Goal: Task Accomplishment & Management: Use online tool/utility

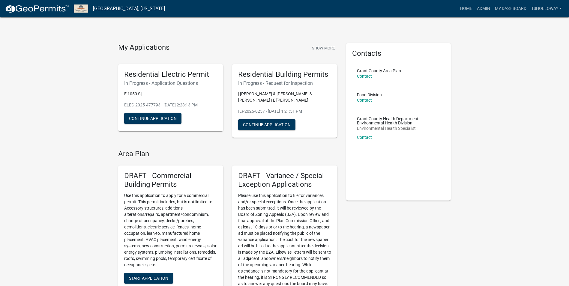
scroll to position [330, 0]
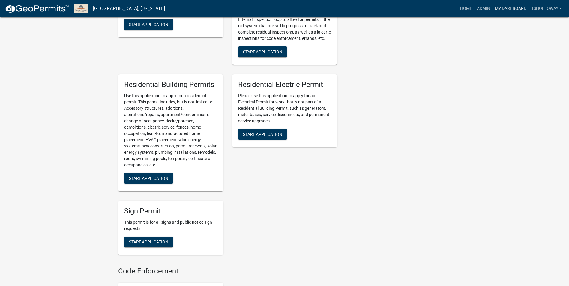
click at [507, 9] on link "My Dashboard" at bounding box center [510, 8] width 36 height 11
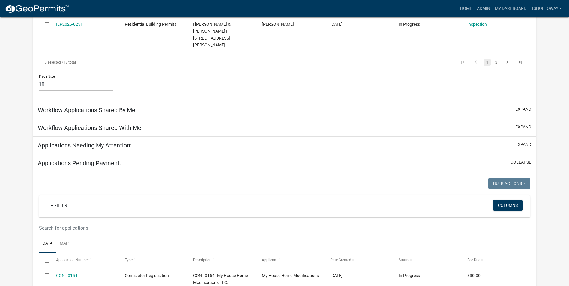
scroll to position [427, 0]
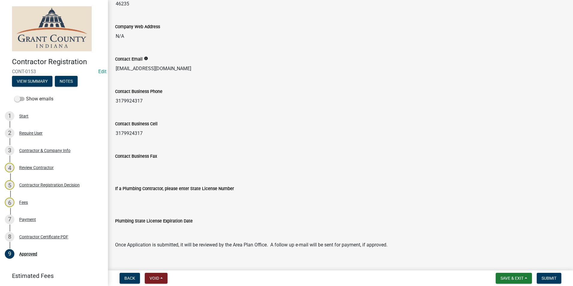
scroll to position [475, 0]
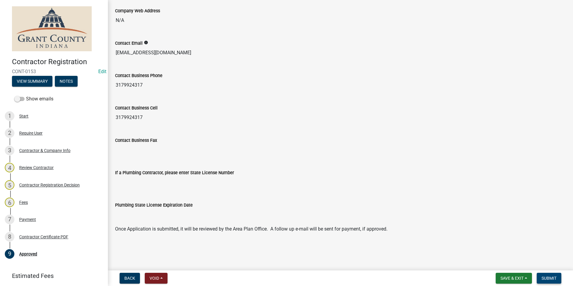
click at [550, 279] on span "Submit" at bounding box center [549, 278] width 15 height 5
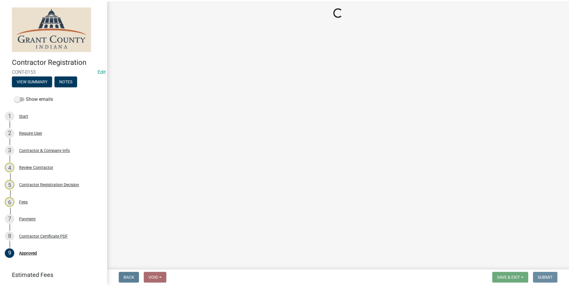
scroll to position [0, 0]
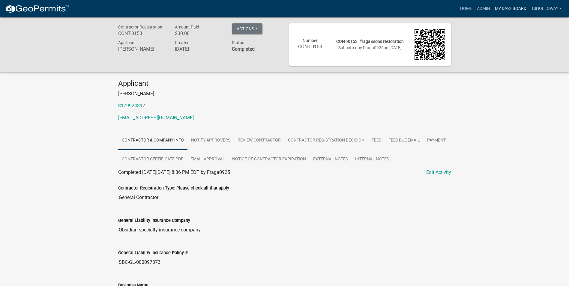
click at [512, 6] on link "My Dashboard" at bounding box center [510, 8] width 36 height 11
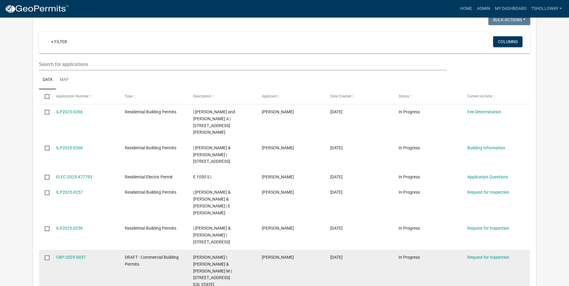
scroll to position [591, 0]
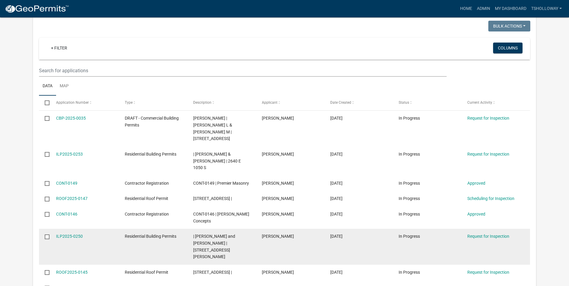
scroll to position [531, 0]
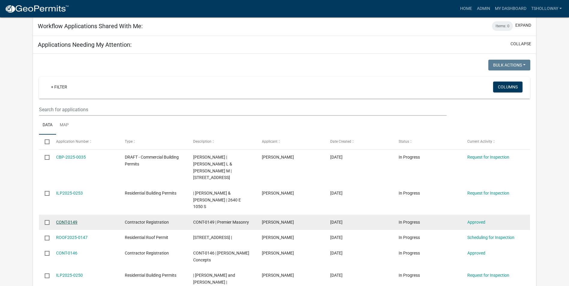
click at [67, 220] on link "CONT-0149" at bounding box center [66, 222] width 21 height 5
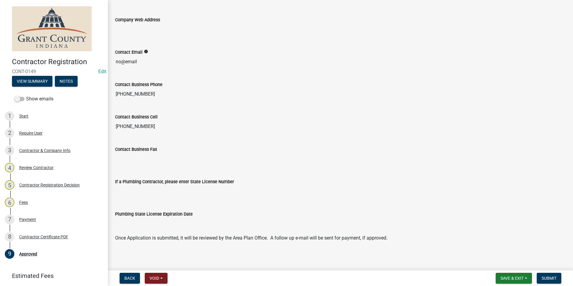
scroll to position [475, 0]
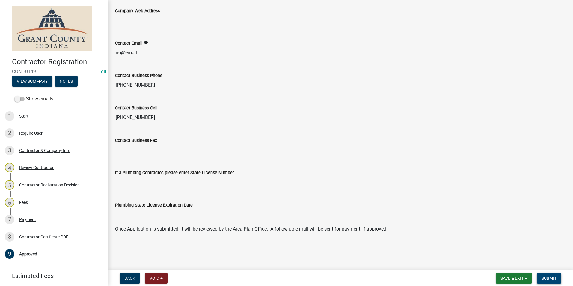
click at [550, 279] on span "Submit" at bounding box center [549, 278] width 15 height 5
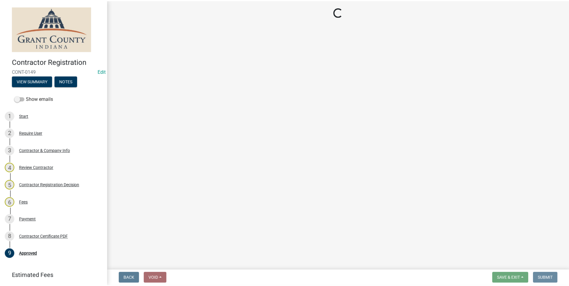
scroll to position [0, 0]
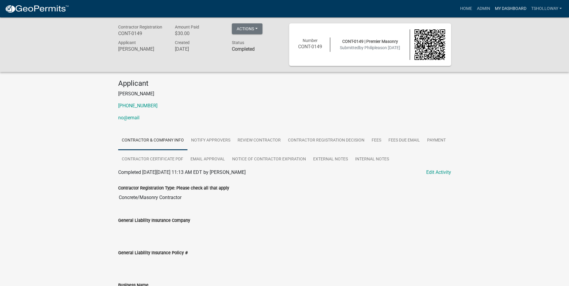
click at [501, 8] on link "My Dashboard" at bounding box center [510, 8] width 36 height 11
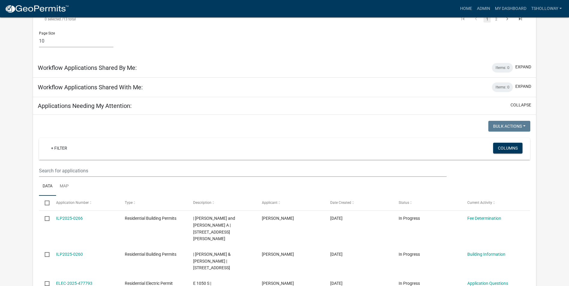
scroll to position [469, 0]
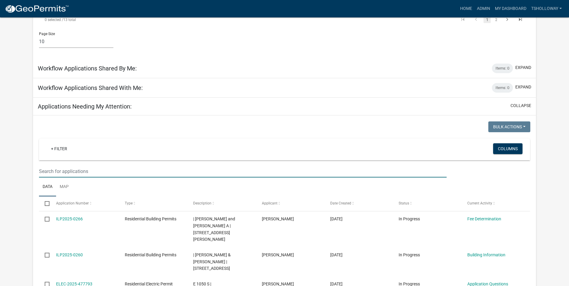
click at [74, 165] on input "text" at bounding box center [242, 171] width 407 height 12
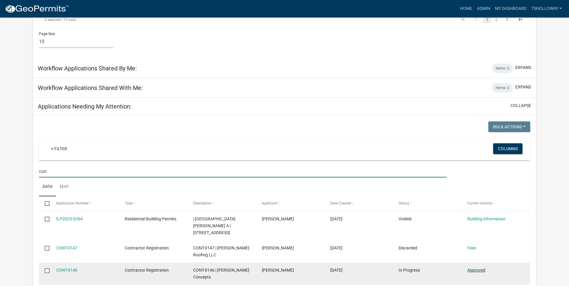
type input "con"
click at [475, 268] on link "Approved" at bounding box center [476, 270] width 18 height 5
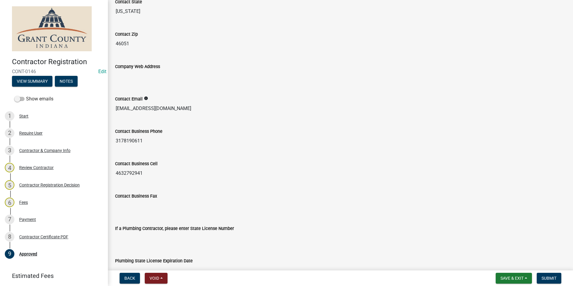
scroll to position [475, 0]
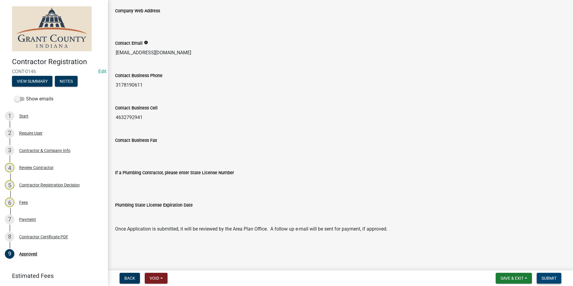
click at [547, 279] on span "Submit" at bounding box center [549, 278] width 15 height 5
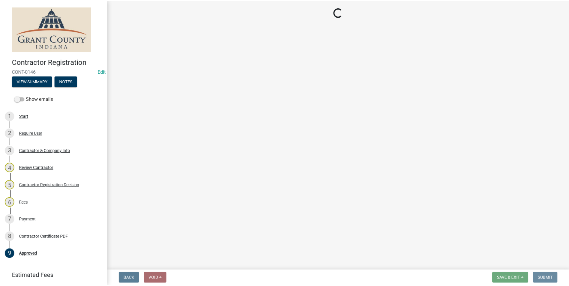
scroll to position [0, 0]
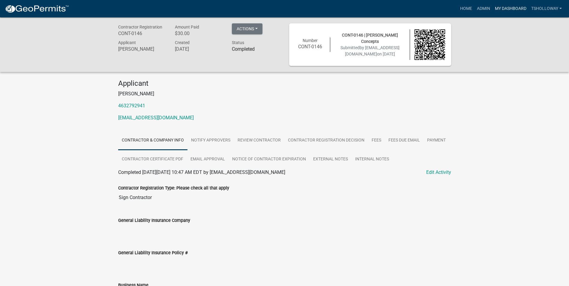
click at [504, 8] on link "My Dashboard" at bounding box center [510, 8] width 36 height 11
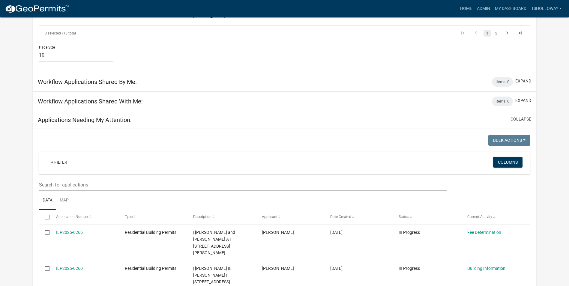
scroll to position [457, 0]
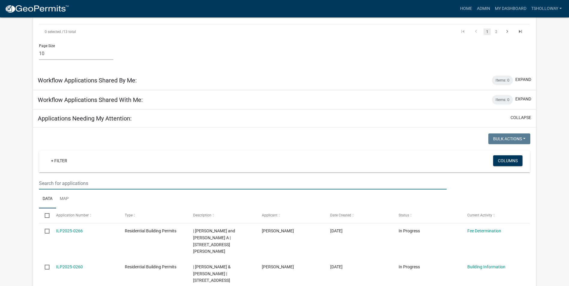
click at [57, 177] on input "text" at bounding box center [242, 183] width 407 height 12
type input "con"
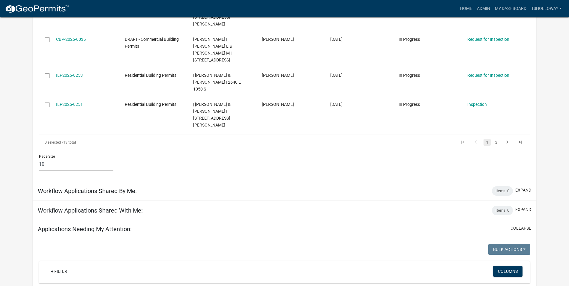
scroll to position [277, 0]
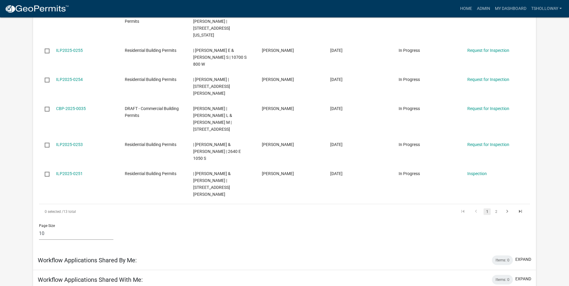
drag, startPoint x: 49, startPoint y: 273, endPoint x: 22, endPoint y: 263, distance: 29.6
click at [505, 8] on link "My Dashboard" at bounding box center [510, 8] width 36 height 11
click at [463, 8] on link "Home" at bounding box center [465, 8] width 17 height 11
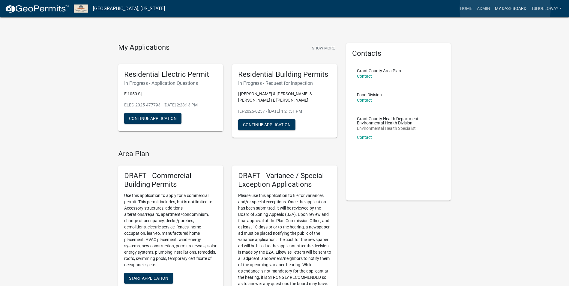
click at [505, 9] on link "My Dashboard" at bounding box center [510, 8] width 36 height 11
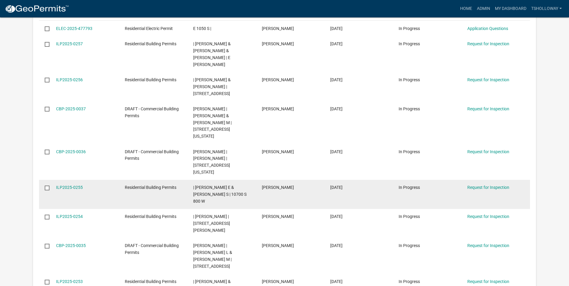
scroll to position [109, 0]
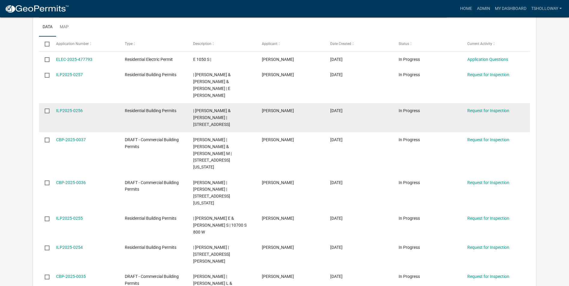
click at [172, 112] on datatable-body-cell "Residential Building Permits" at bounding box center [153, 117] width 68 height 29
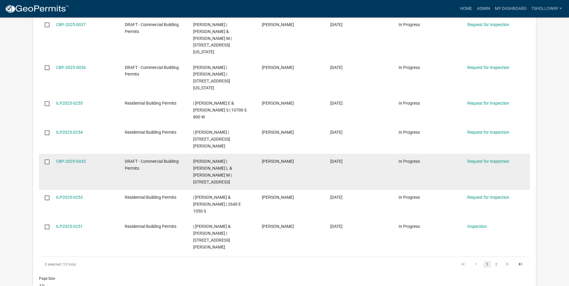
scroll to position [229, 0]
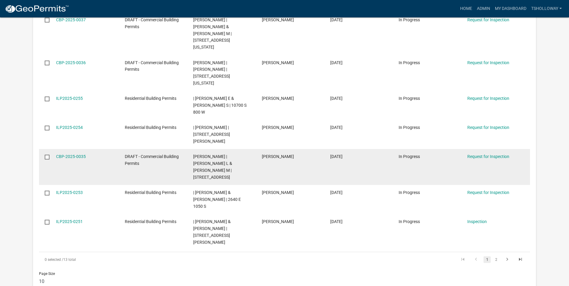
click at [142, 153] on div "DRAFT - Commercial Building Permits" at bounding box center [153, 160] width 57 height 14
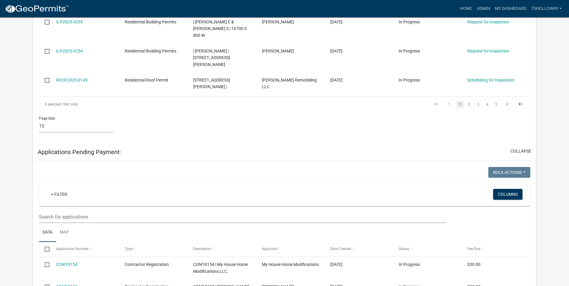
scroll to position [889, 0]
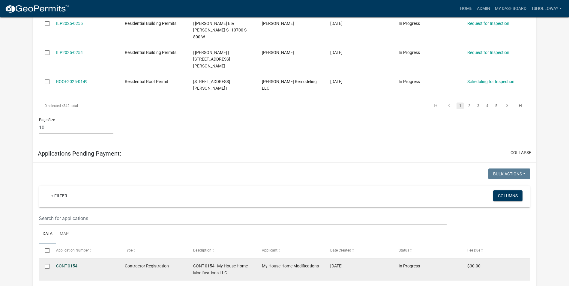
click at [65, 264] on link "CONT-0154" at bounding box center [66, 266] width 21 height 5
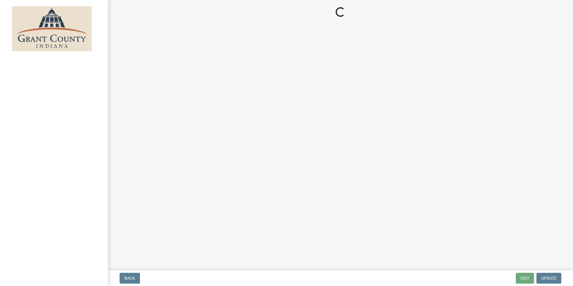
select select "3: 3"
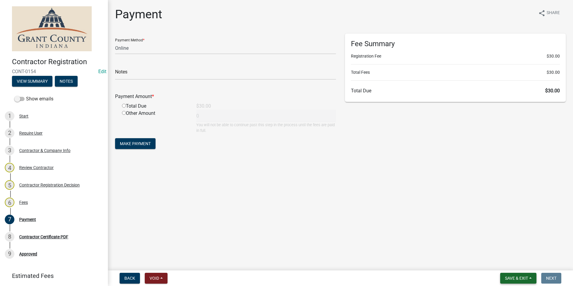
click at [522, 276] on span "Save & Exit" at bounding box center [516, 278] width 23 height 5
click at [502, 262] on button "Save & Exit" at bounding box center [513, 262] width 48 height 14
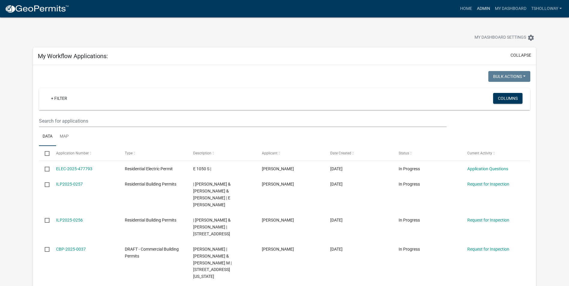
click at [478, 9] on link "Admin" at bounding box center [483, 8] width 18 height 11
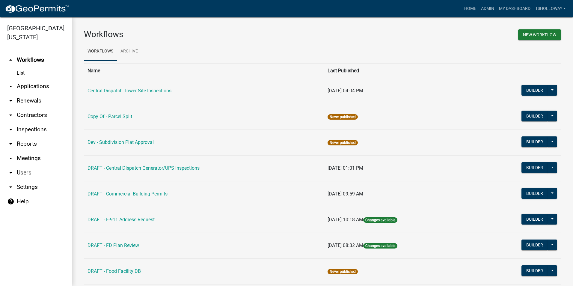
click at [30, 122] on link "arrow_drop_down Inspections" at bounding box center [36, 129] width 72 height 14
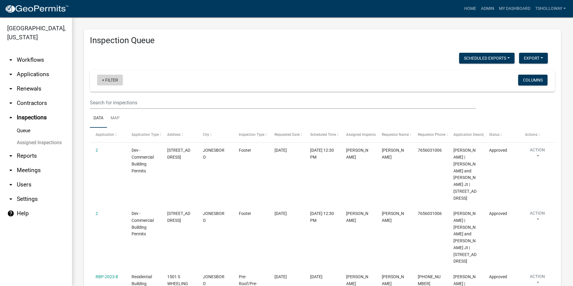
click at [103, 81] on link "+ Filter" at bounding box center [110, 80] width 26 height 11
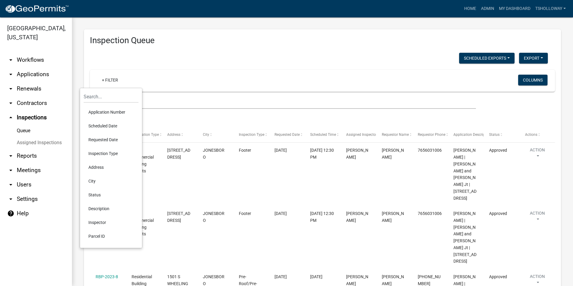
click at [110, 125] on li "Scheduled Date" at bounding box center [111, 126] width 55 height 14
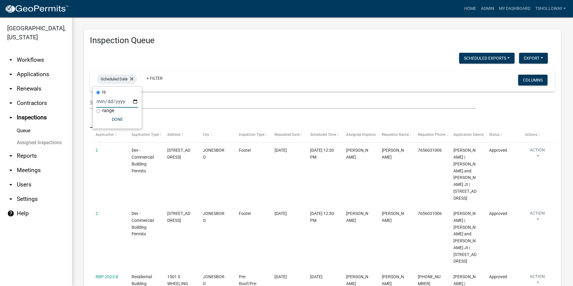
click at [134, 102] on input "date" at bounding box center [117, 101] width 42 height 12
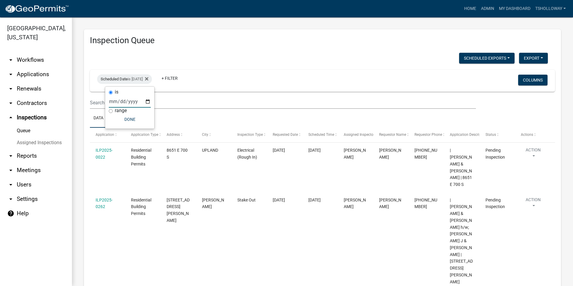
click at [147, 102] on input "[DATE]" at bounding box center [130, 101] width 42 height 12
click at [149, 103] on input "[DATE]" at bounding box center [130, 101] width 42 height 12
type input "[DATE]"
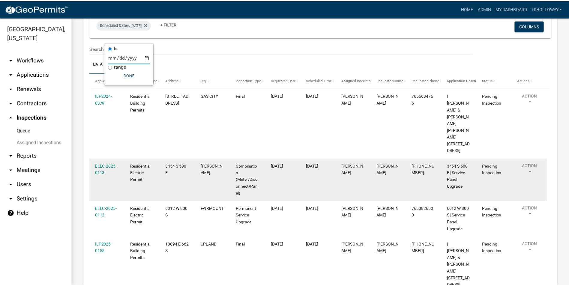
scroll to position [62, 0]
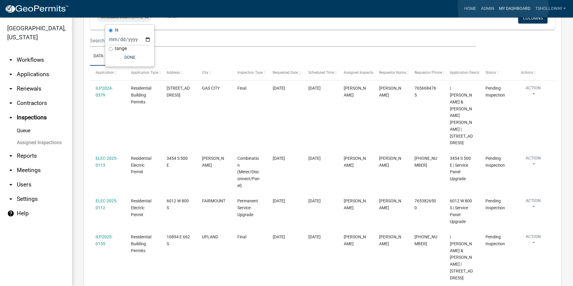
click at [503, 7] on link "My Dashboard" at bounding box center [515, 8] width 36 height 11
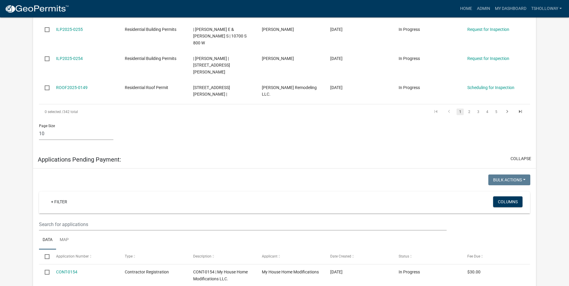
scroll to position [869, 0]
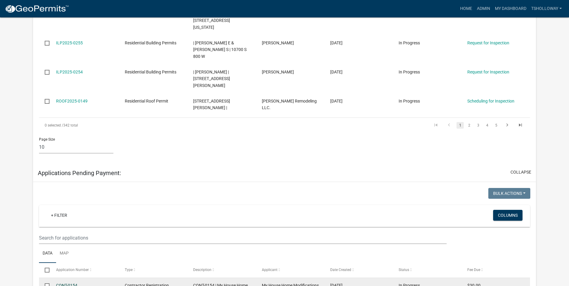
click at [65, 283] on link "CONT-0154" at bounding box center [66, 285] width 21 height 5
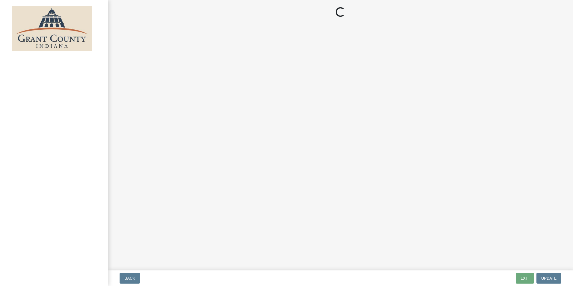
select select "3: 3"
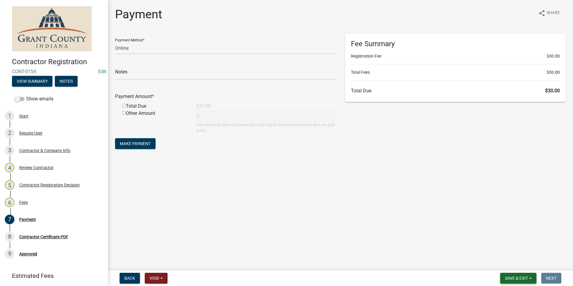
click at [522, 277] on span "Save & Exit" at bounding box center [516, 278] width 23 height 5
click at [505, 263] on button "Save & Exit" at bounding box center [513, 262] width 48 height 14
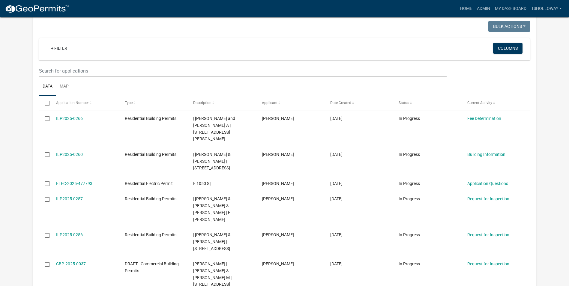
scroll to position [600, 0]
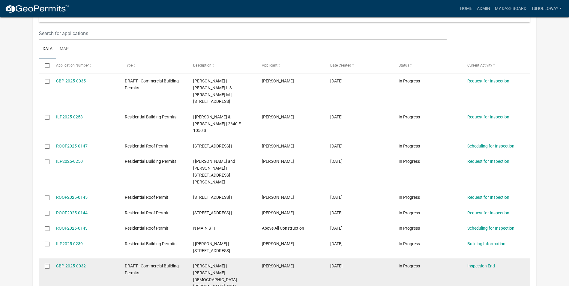
scroll to position [630, 0]
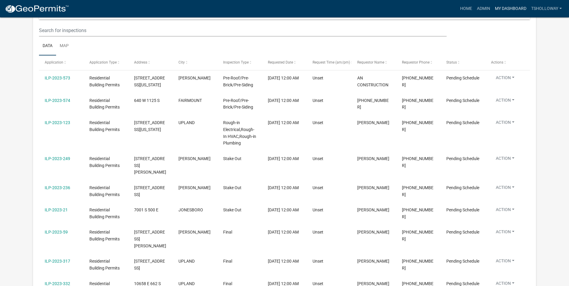
scroll to position [1393, 0]
click at [463, 9] on link "Home" at bounding box center [465, 8] width 17 height 11
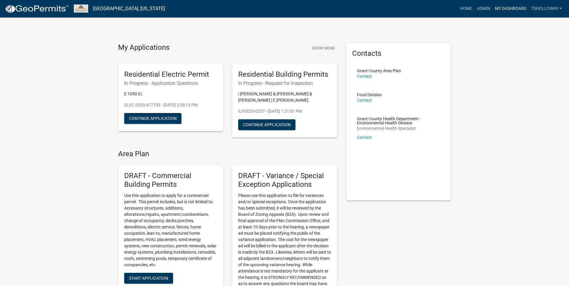
click at [514, 9] on link "My Dashboard" at bounding box center [510, 8] width 36 height 11
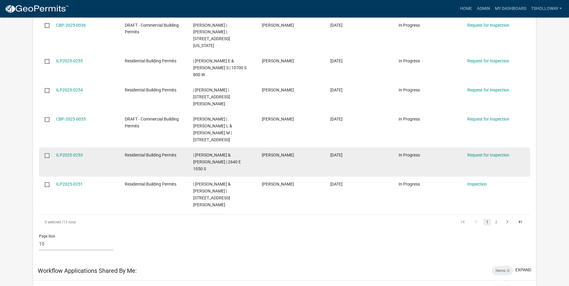
scroll to position [300, 0]
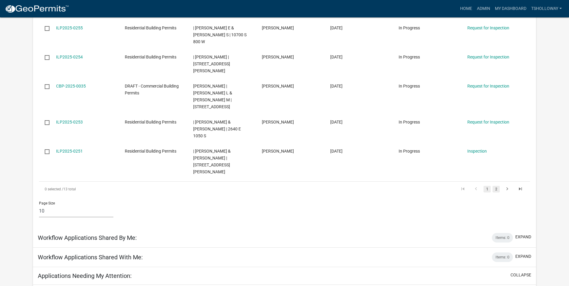
click at [496, 186] on link "2" at bounding box center [495, 189] width 7 height 7
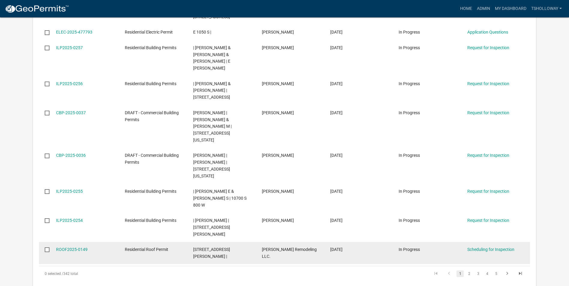
scroll to position [510, 0]
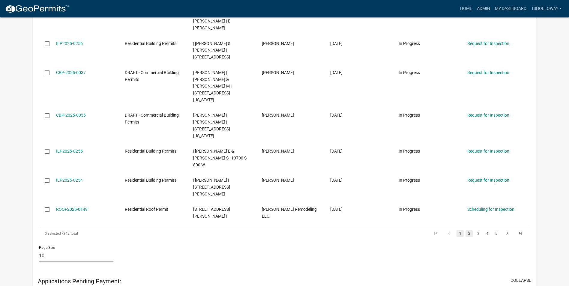
click at [468, 230] on link "2" at bounding box center [468, 233] width 7 height 7
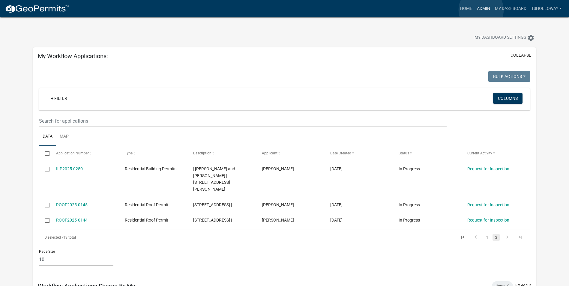
click at [481, 10] on link "Admin" at bounding box center [483, 8] width 18 height 11
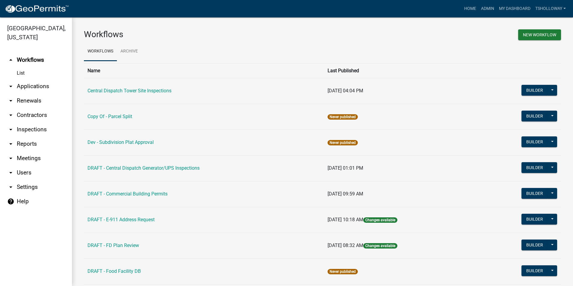
click at [36, 122] on link "arrow_drop_down Inspections" at bounding box center [36, 129] width 72 height 14
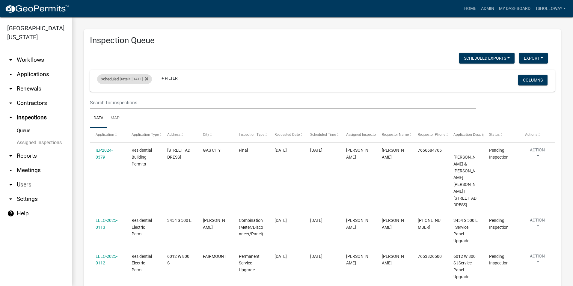
click at [149, 79] on div "Scheduled Date is [DATE]" at bounding box center [124, 79] width 55 height 10
click at [148, 102] on input "[DATE]" at bounding box center [130, 101] width 42 height 12
type input "[DATE]"
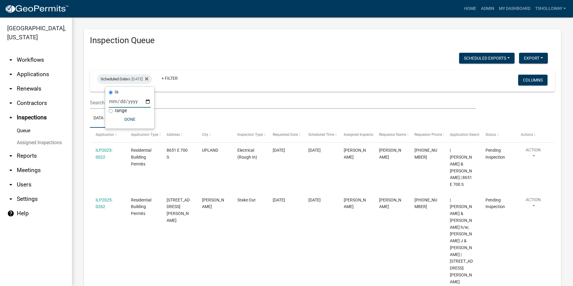
click at [180, 94] on wm-filter-builder "Scheduled Date is [DATE] + Filter Columns" at bounding box center [322, 89] width 465 height 39
click at [36, 96] on link "arrow_drop_down Contractors" at bounding box center [36, 103] width 72 height 14
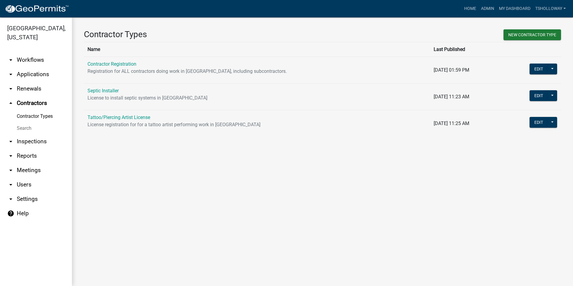
click at [32, 135] on link "arrow_drop_down Inspections" at bounding box center [36, 141] width 72 height 14
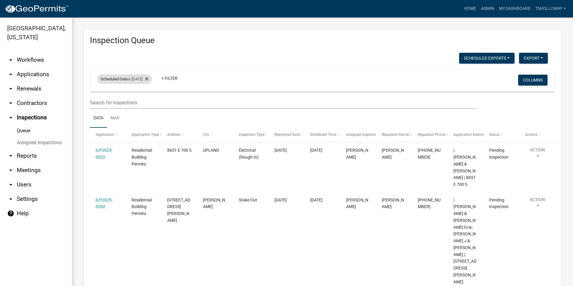
click at [145, 79] on div "Scheduled Date is [DATE] Remove this filter" at bounding box center [124, 79] width 55 height 10
click at [148, 102] on input "[DATE]" at bounding box center [130, 101] width 42 height 12
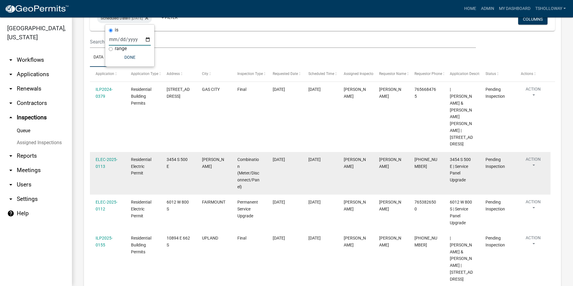
scroll to position [62, 0]
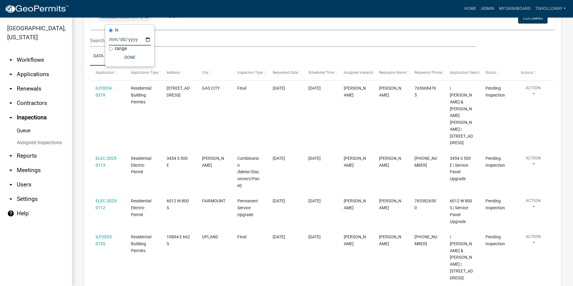
click at [148, 40] on input "[DATE]" at bounding box center [130, 39] width 42 height 12
type input "[DATE]"
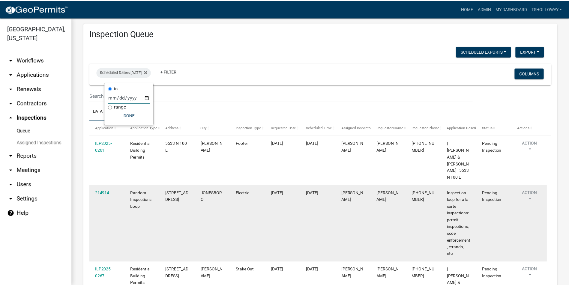
scroll to position [0, 0]
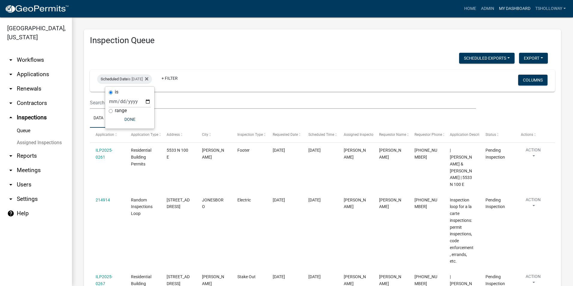
click at [517, 6] on link "My Dashboard" at bounding box center [515, 8] width 36 height 11
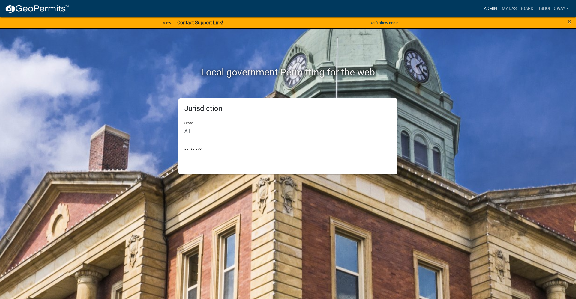
click at [487, 8] on link "Admin" at bounding box center [490, 8] width 18 height 11
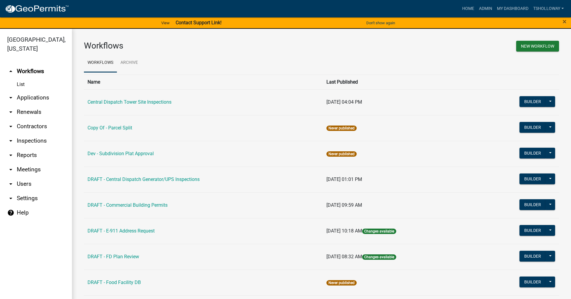
click at [33, 91] on link "arrow_drop_down Applications" at bounding box center [36, 98] width 72 height 14
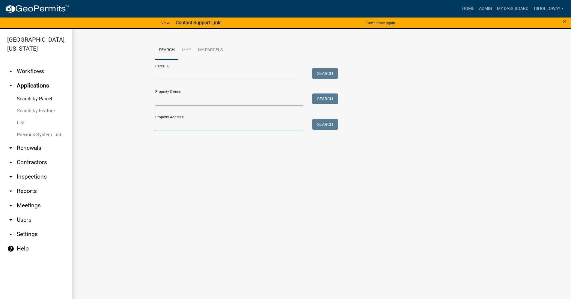
click at [183, 127] on input "Property Address:" at bounding box center [229, 125] width 148 height 12
click at [162, 96] on input "Property Owner:" at bounding box center [229, 100] width 148 height 12
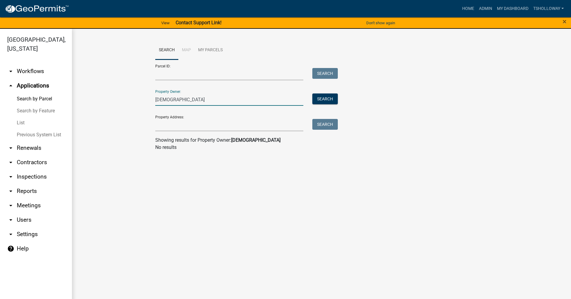
type input "River Church"
